Goal: Check status

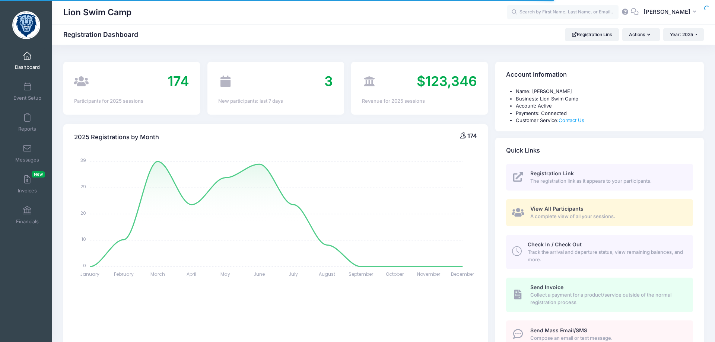
select select
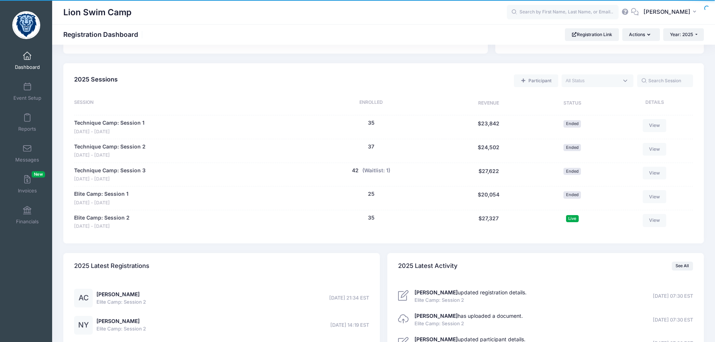
scroll to position [342, 0]
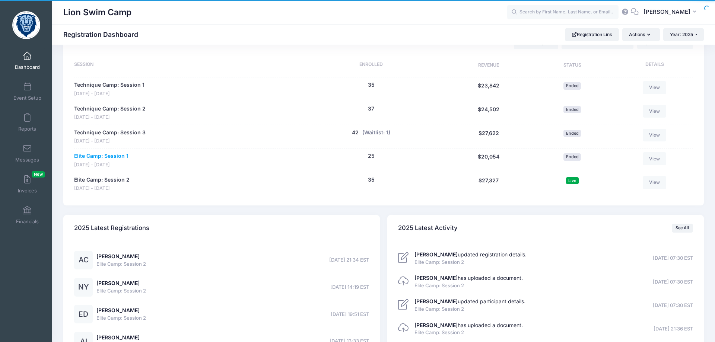
click at [112, 159] on link "Elite Camp: Session 1" at bounding box center [101, 156] width 54 height 8
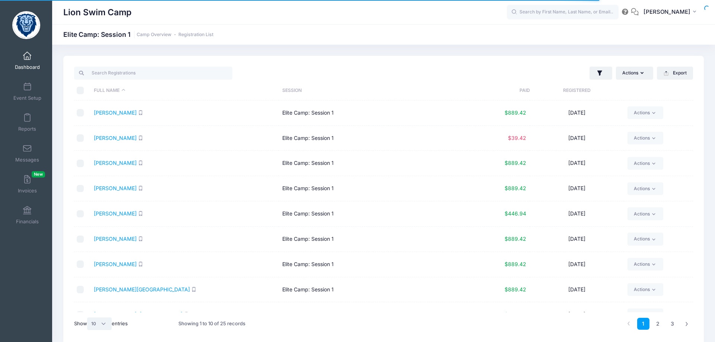
click at [87, 318] on select "All 10 25 50" at bounding box center [99, 324] width 25 height 13
select select "50"
click option "50" at bounding box center [0, 0] width 0 height 0
click at [27, 59] on span at bounding box center [27, 56] width 0 height 8
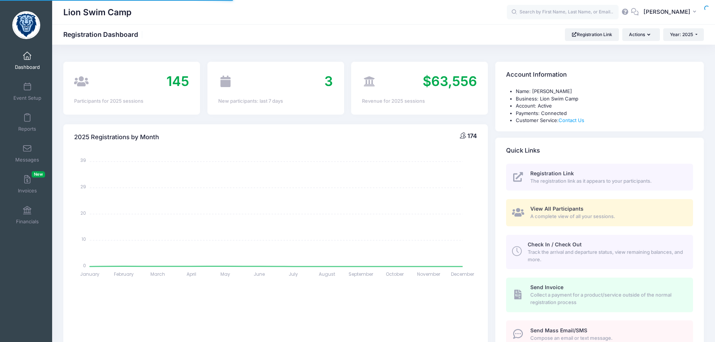
select select
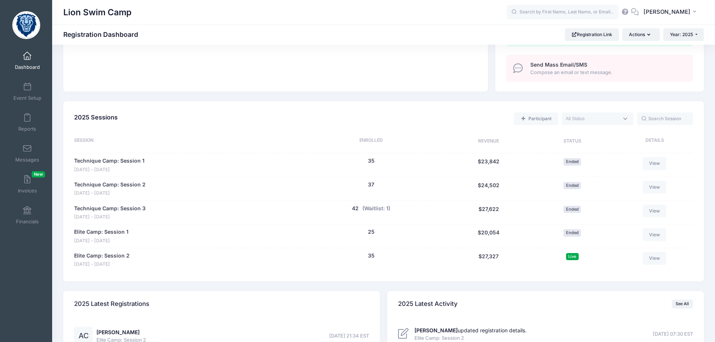
scroll to position [304, 0]
